Goal: Transaction & Acquisition: Purchase product/service

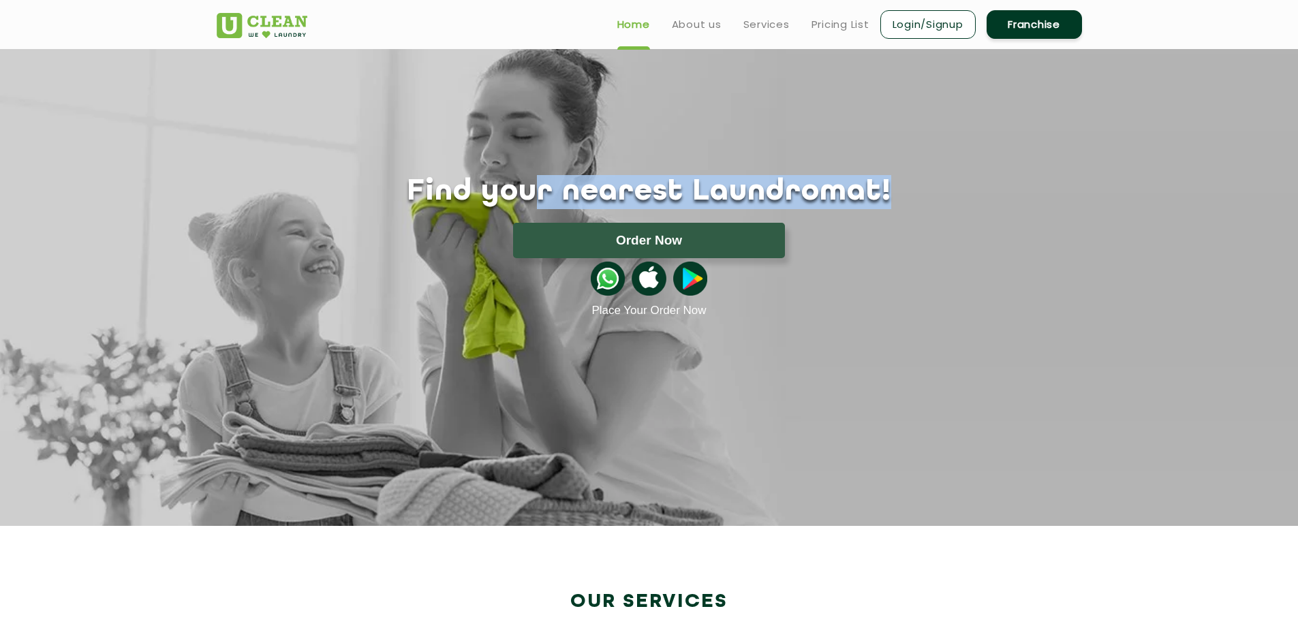
drag, startPoint x: 667, startPoint y: 185, endPoint x: 918, endPoint y: 182, distance: 250.8
click at [921, 181] on h1 "Find your nearest Laundromat!" at bounding box center [649, 192] width 886 height 34
click at [674, 239] on button "Order Now" at bounding box center [649, 240] width 272 height 35
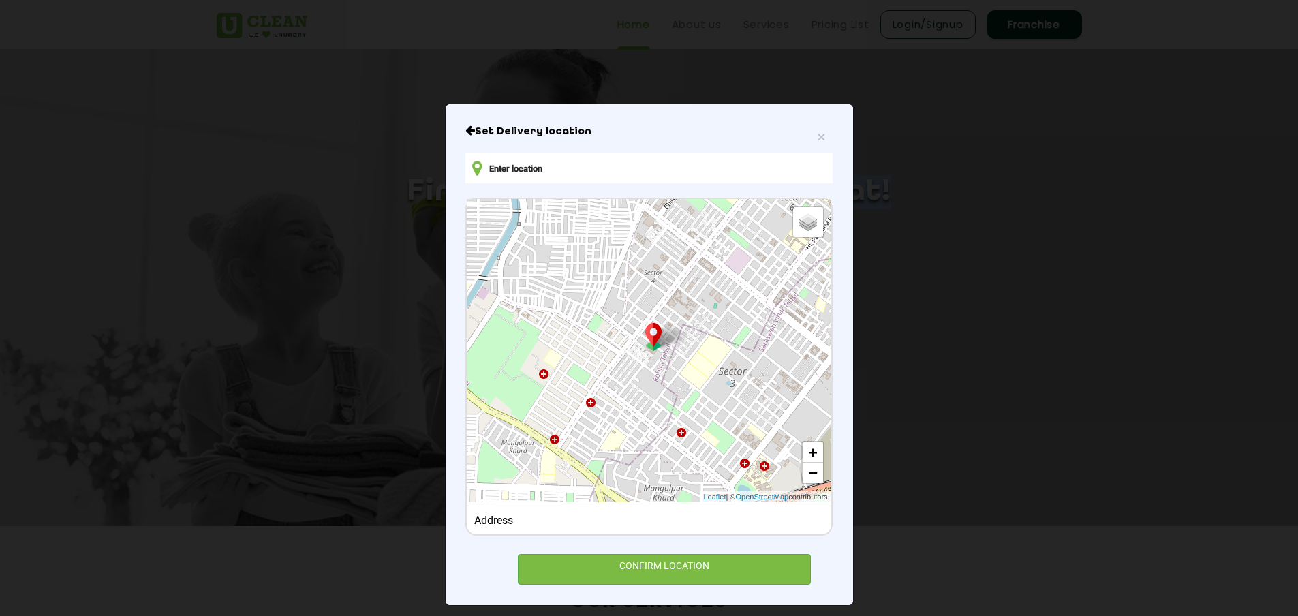
scroll to position [31, 0]
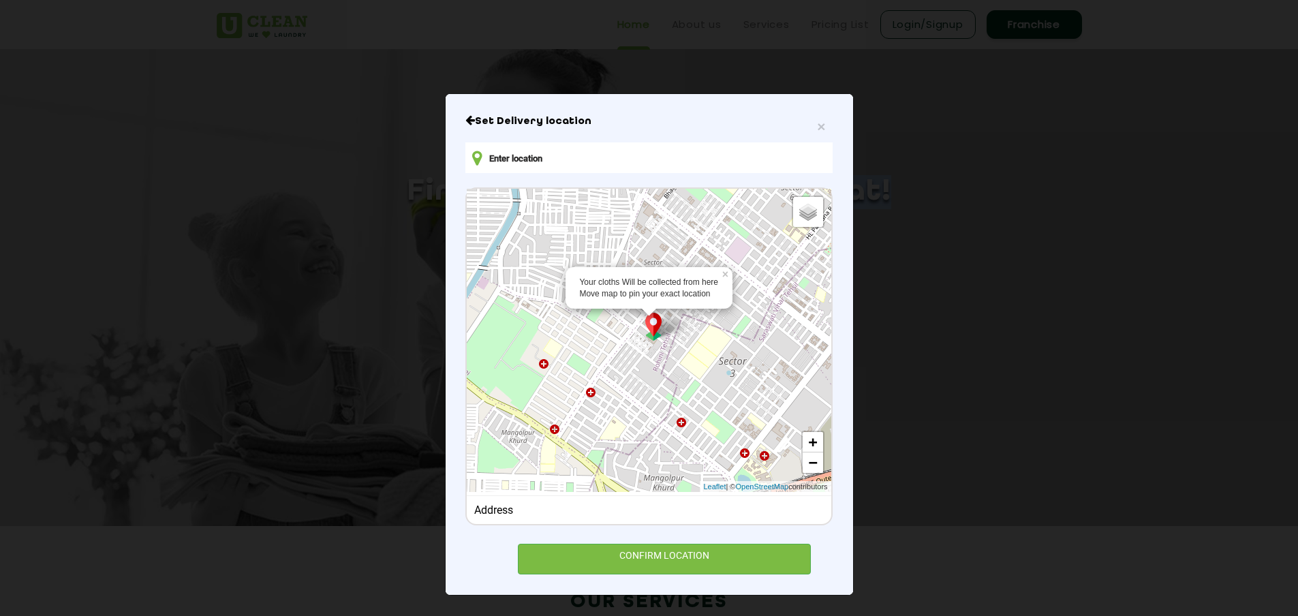
click at [654, 325] on img at bounding box center [654, 327] width 26 height 28
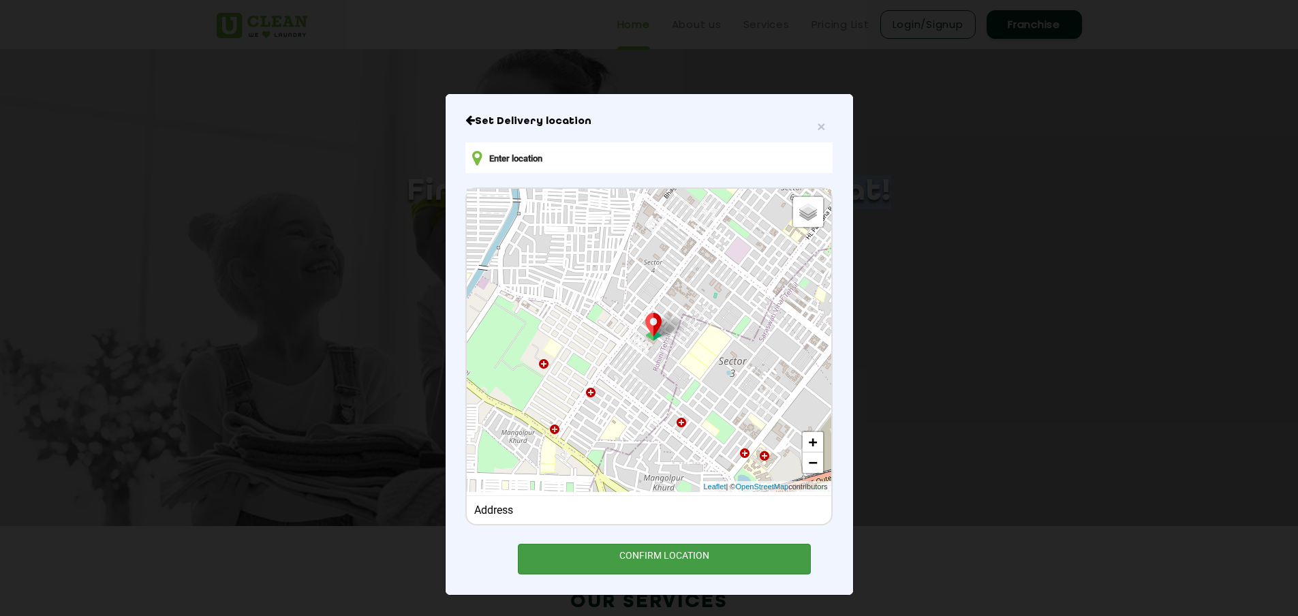
click at [654, 554] on div "CONFIRM LOCATION" at bounding box center [665, 559] width 294 height 31
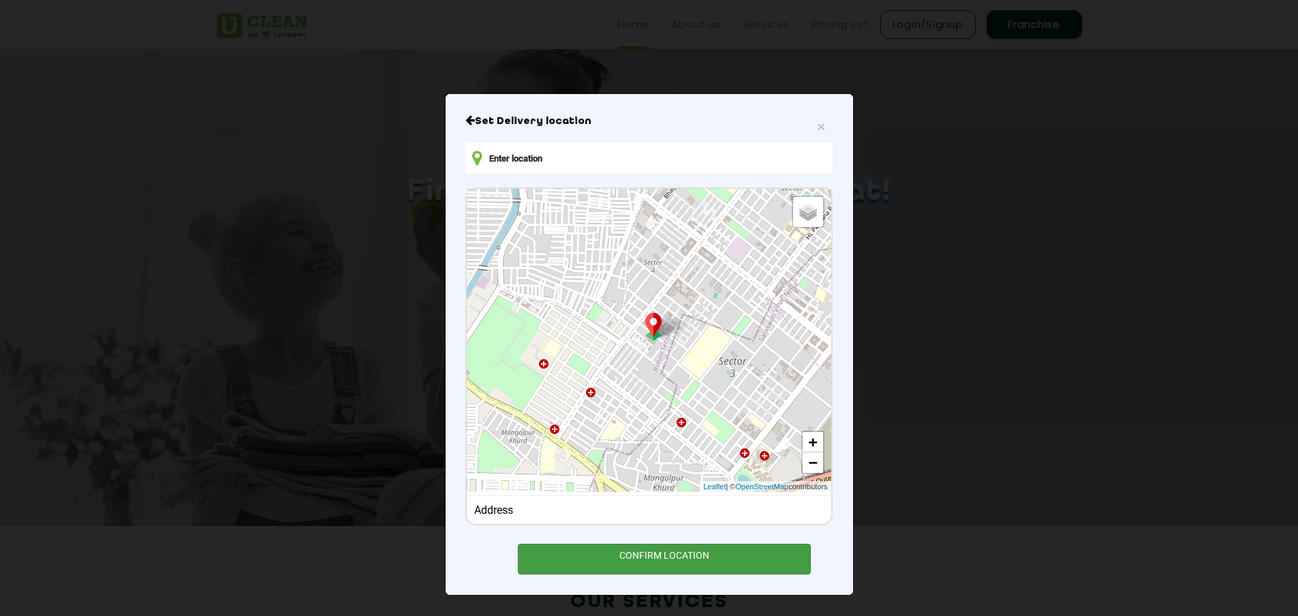
click at [654, 554] on div "CONFIRM LOCATION" at bounding box center [665, 559] width 294 height 31
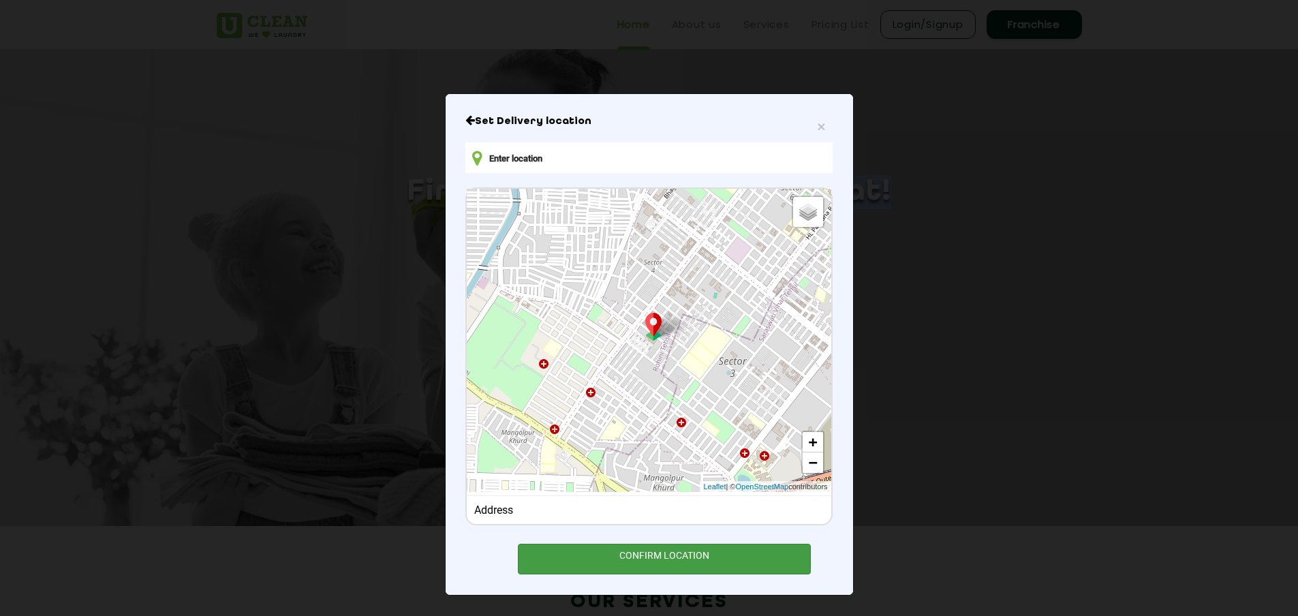
click at [654, 554] on div "CONFIRM LOCATION" at bounding box center [665, 559] width 294 height 31
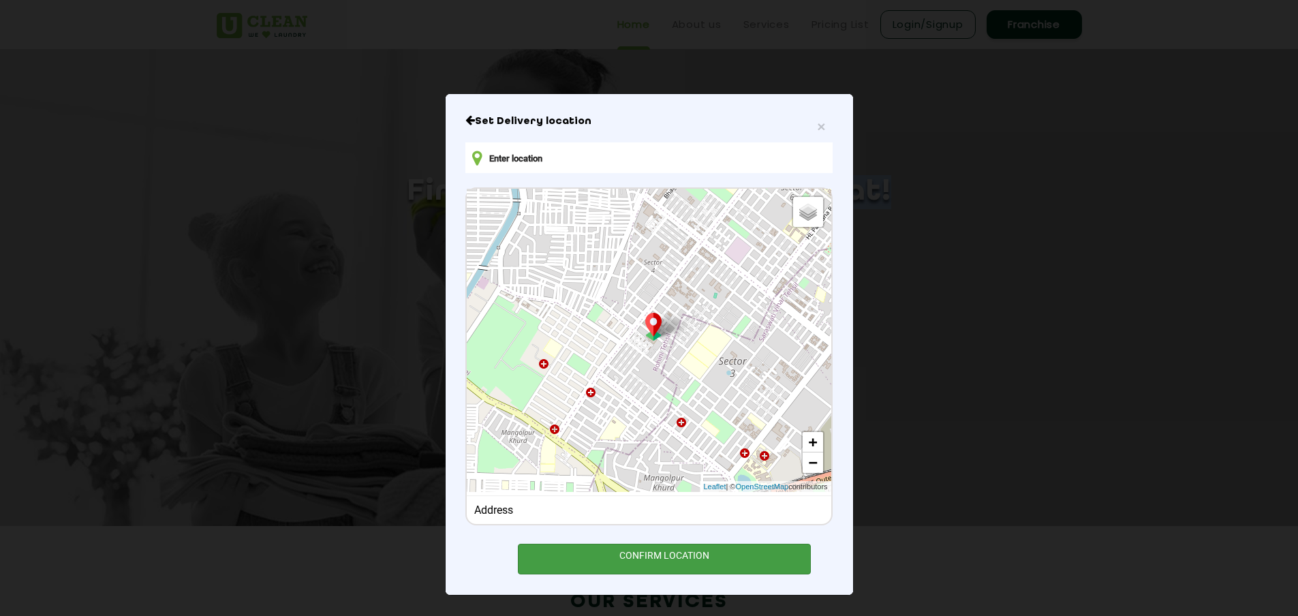
click at [654, 554] on div "CONFIRM LOCATION" at bounding box center [665, 559] width 294 height 31
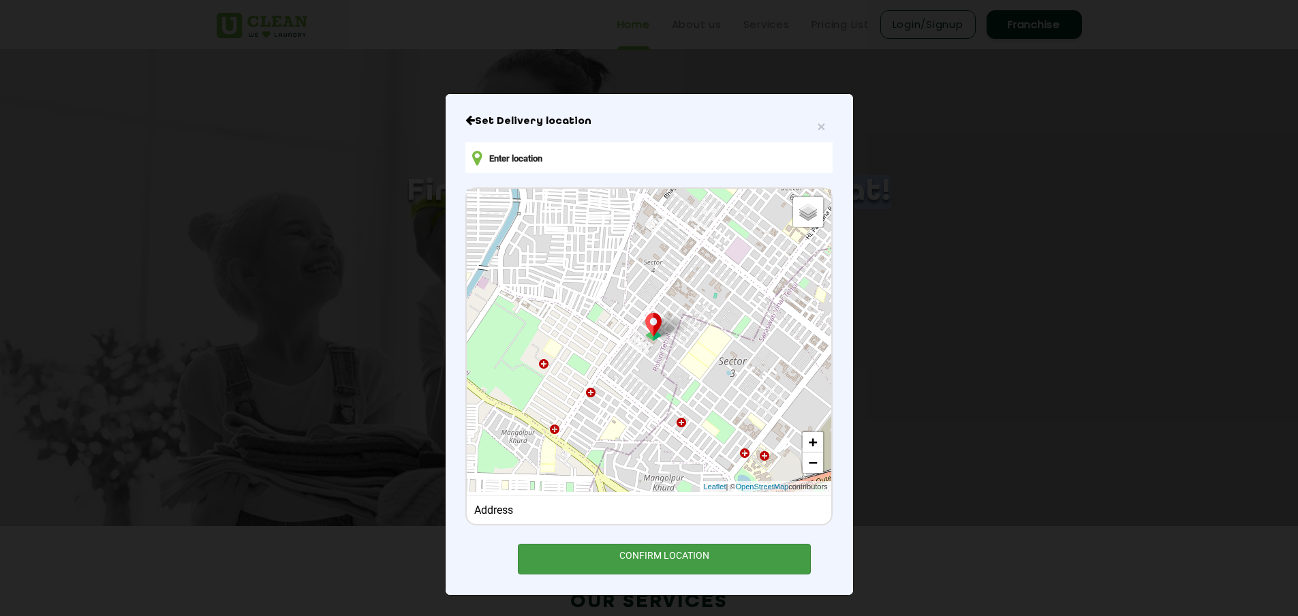
click at [654, 554] on div "CONFIRM LOCATION" at bounding box center [665, 559] width 294 height 31
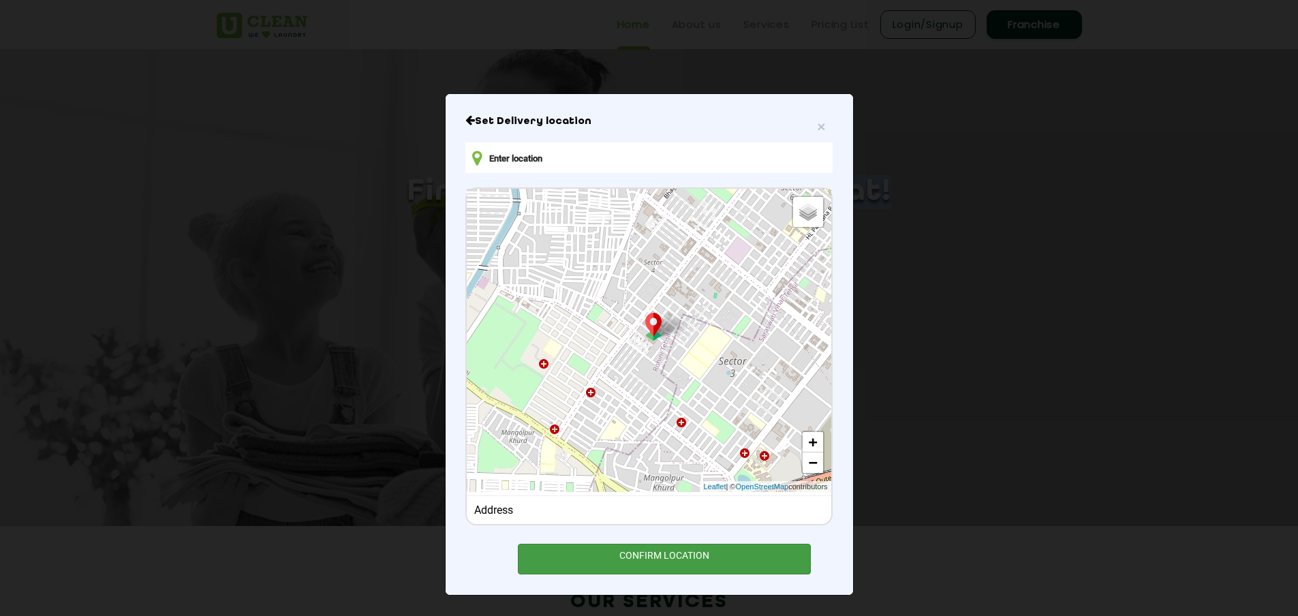
click at [619, 555] on div "CONFIRM LOCATION" at bounding box center [665, 559] width 294 height 31
click at [1041, 273] on div "× Set Delivery location Default Satellite + − Leaflet | © OpenStreetMap contrib…" at bounding box center [649, 308] width 1298 height 616
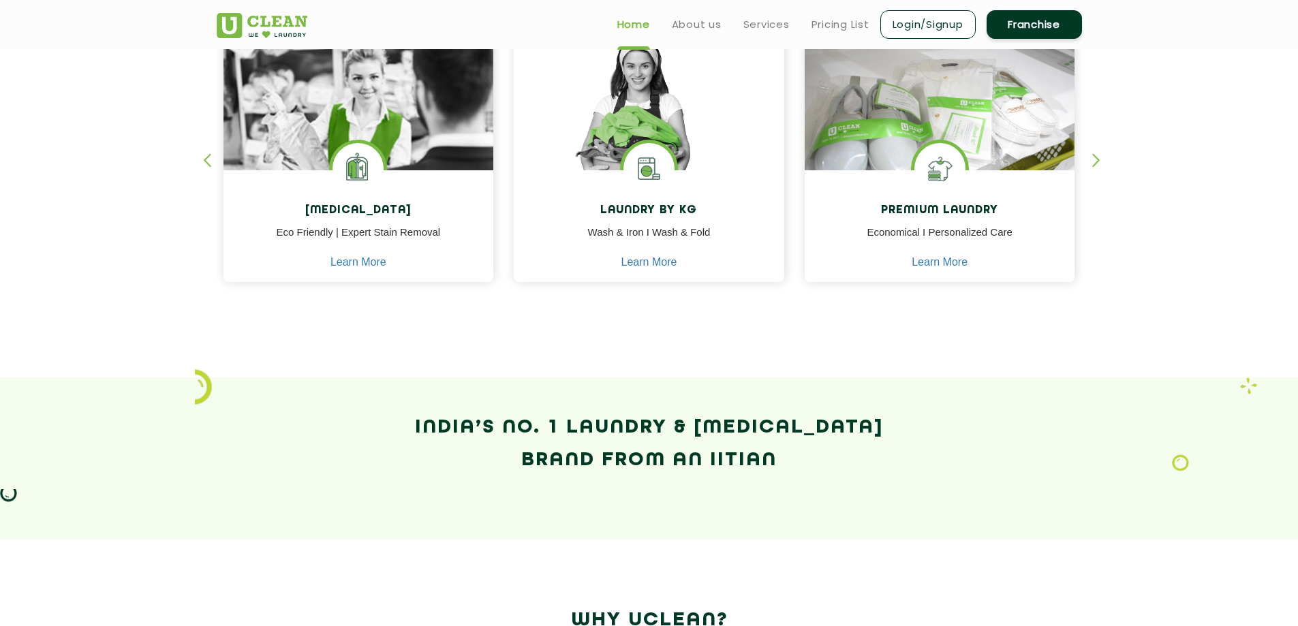
scroll to position [568, 0]
